Goal: Transaction & Acquisition: Purchase product/service

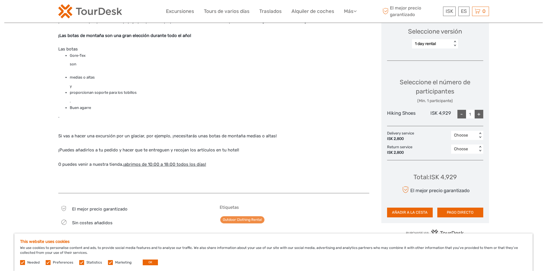
scroll to position [230, 0]
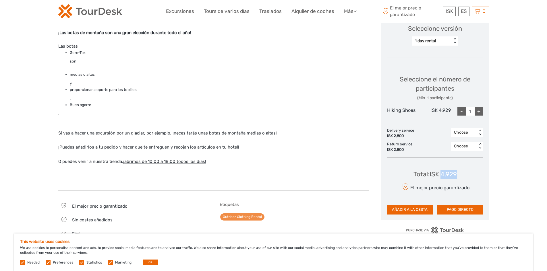
drag, startPoint x: 442, startPoint y: 174, endPoint x: 466, endPoint y: 174, distance: 23.3
click at [466, 174] on div "Total : ISK 4,929 El mejor precio garantizado AÑADIR A LA CESTA PAGO DIRECTO" at bounding box center [435, 188] width 96 height 53
copy div "4,929"
click at [522, 147] on div "Región / Punto de partida: Capital Region Método de transporte: Otros/Sin trasl…" at bounding box center [273, 275] width 539 height 1011
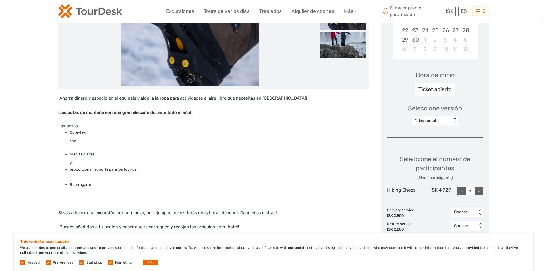
scroll to position [144, 0]
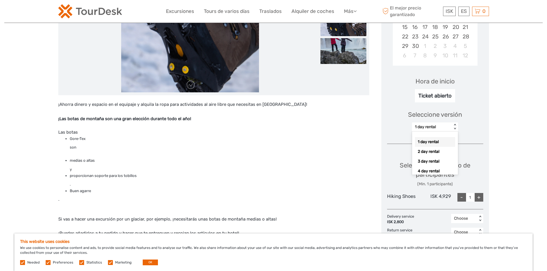
click at [455, 127] on div "< >" at bounding box center [455, 127] width 5 height 6
click at [438, 151] on div "2 day rental" at bounding box center [435, 152] width 40 height 10
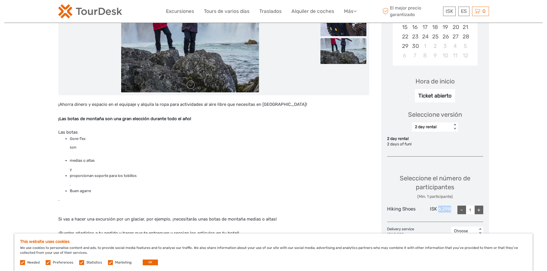
drag, startPoint x: 439, startPoint y: 209, endPoint x: 458, endPoint y: 209, distance: 19.2
click at [458, 209] on div "Hiking Shoes ISK 6,298 - 1 +" at bounding box center [435, 210] width 96 height 9
copy div "6,298"
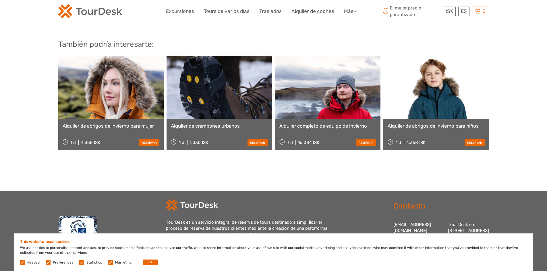
scroll to position [801, 0]
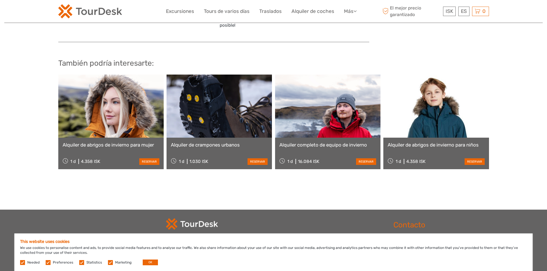
click at [323, 149] on div "Alquiler completo de equipo de invierno 1 d 16.084 ISK reservar" at bounding box center [327, 154] width 105 height 32
click at [351, 122] on link at bounding box center [327, 106] width 105 height 63
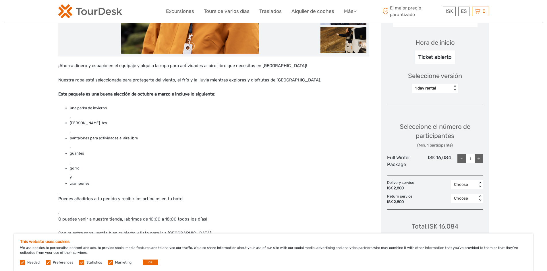
scroll to position [172, 0]
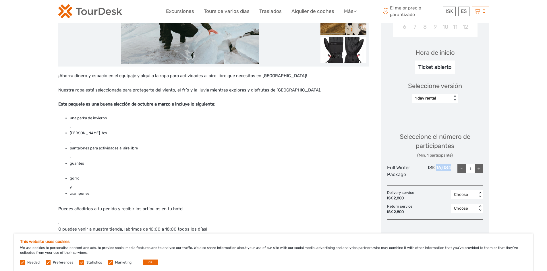
drag, startPoint x: 437, startPoint y: 168, endPoint x: 453, endPoint y: 167, distance: 16.4
click at [453, 167] on div "Full Winter Package ISK 16,084 - 1 +" at bounding box center [435, 171] width 96 height 13
copy div "16,084"
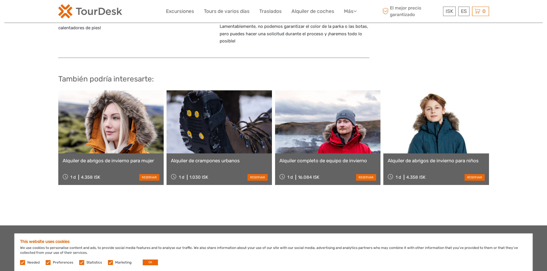
click at [207, 126] on link at bounding box center [219, 121] width 105 height 63
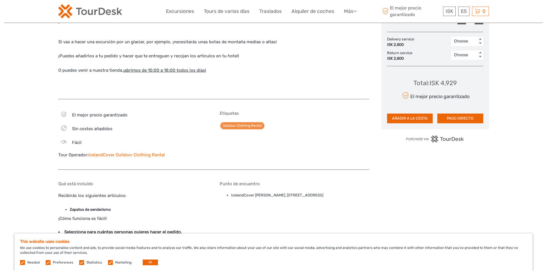
scroll to position [253, 0]
